Goal: Register for event/course

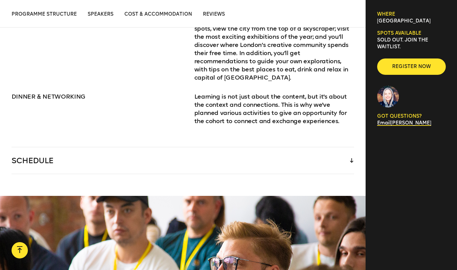
scroll to position [1088, 0]
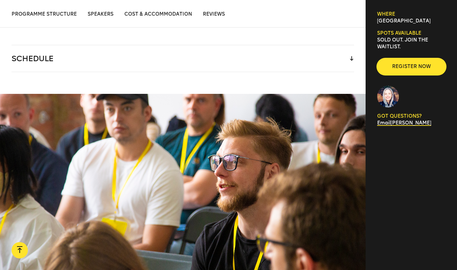
click at [400, 69] on span "Register now" at bounding box center [411, 66] width 47 height 7
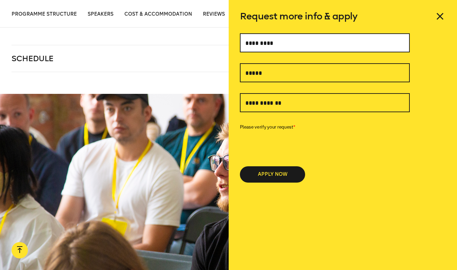
click at [324, 38] on input "text" at bounding box center [325, 42] width 170 height 19
type input "**********"
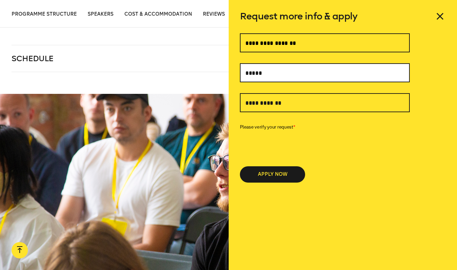
type input "**********"
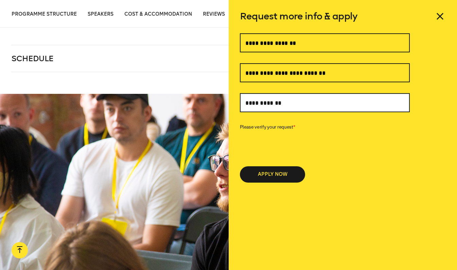
type input "**********"
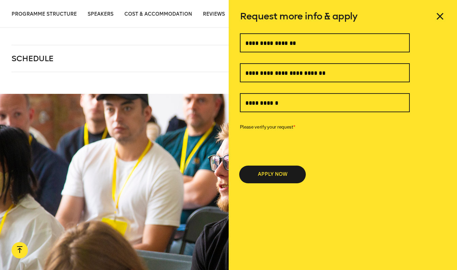
click at [264, 180] on button "APPLY NOW" at bounding box center [272, 174] width 65 height 16
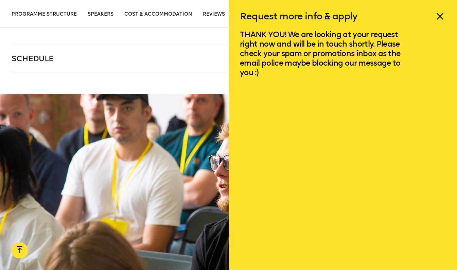
click at [437, 17] on icon at bounding box center [440, 16] width 11 height 11
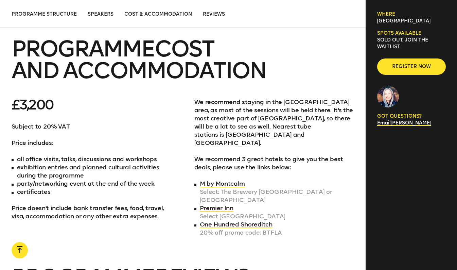
scroll to position [2175, 0]
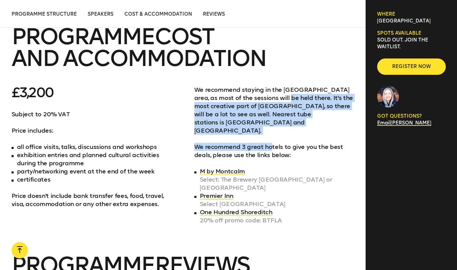
drag, startPoint x: 270, startPoint y: 96, endPoint x: 270, endPoint y: 120, distance: 24.5
click at [270, 120] on div "We recommend staying in the [GEOGRAPHIC_DATA] area, as most of the sessions wil…" at bounding box center [274, 159] width 160 height 147
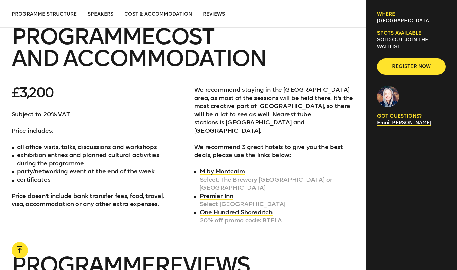
drag, startPoint x: 270, startPoint y: 120, endPoint x: 260, endPoint y: 141, distance: 23.3
click at [260, 141] on div "We recommend staying in the [GEOGRAPHIC_DATA] area, as most of the sessions wil…" at bounding box center [274, 159] width 160 height 147
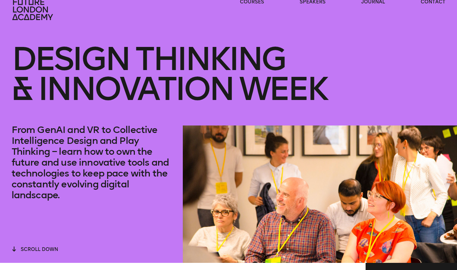
scroll to position [0, 0]
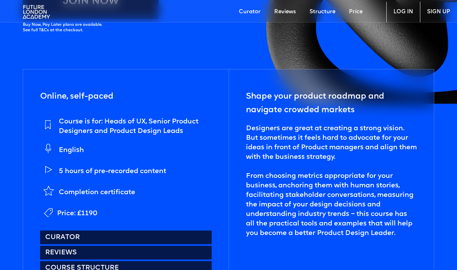
scroll to position [238, 0]
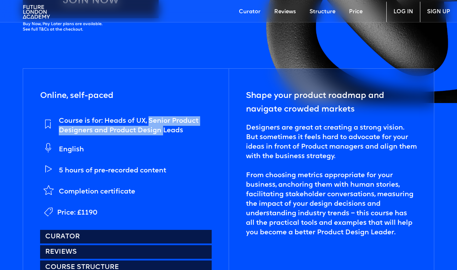
drag, startPoint x: 150, startPoint y: 120, endPoint x: 163, endPoint y: 135, distance: 19.5
click at [163, 135] on div "Course is for: Heads of UX, Senior Product Designers and Product Design Leads" at bounding box center [135, 125] width 153 height 19
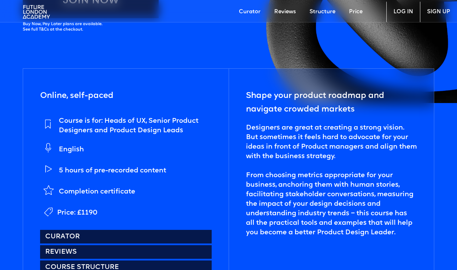
drag, startPoint x: 163, startPoint y: 135, endPoint x: 179, endPoint y: 153, distance: 24.8
click at [179, 153] on li "English" at bounding box center [125, 148] width 171 height 18
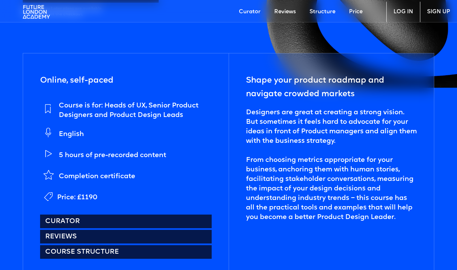
scroll to position [272, 0]
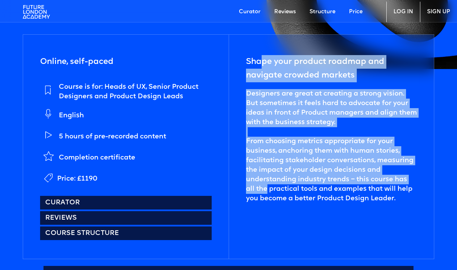
drag, startPoint x: 261, startPoint y: 65, endPoint x: 256, endPoint y: 190, distance: 125.9
click at [256, 190] on div "Shape your product roadmap and navigate crowded markets Designers are great at …" at bounding box center [331, 147] width 205 height 224
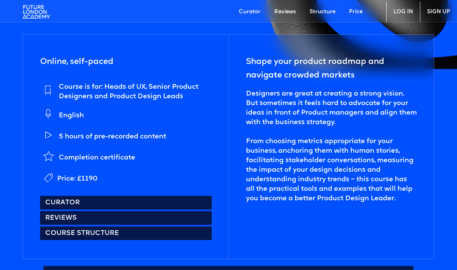
drag, startPoint x: 256, startPoint y: 190, endPoint x: 265, endPoint y: 210, distance: 21.7
click at [265, 210] on div "Shape your product roadmap and navigate crowded markets Designers are great at …" at bounding box center [331, 147] width 205 height 224
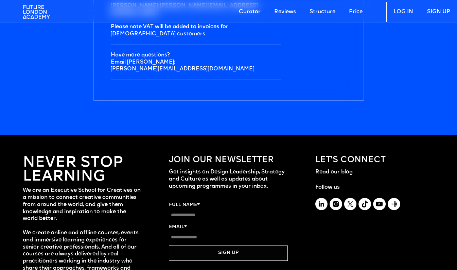
scroll to position [2365, 0]
